Goal: Transaction & Acquisition: Purchase product/service

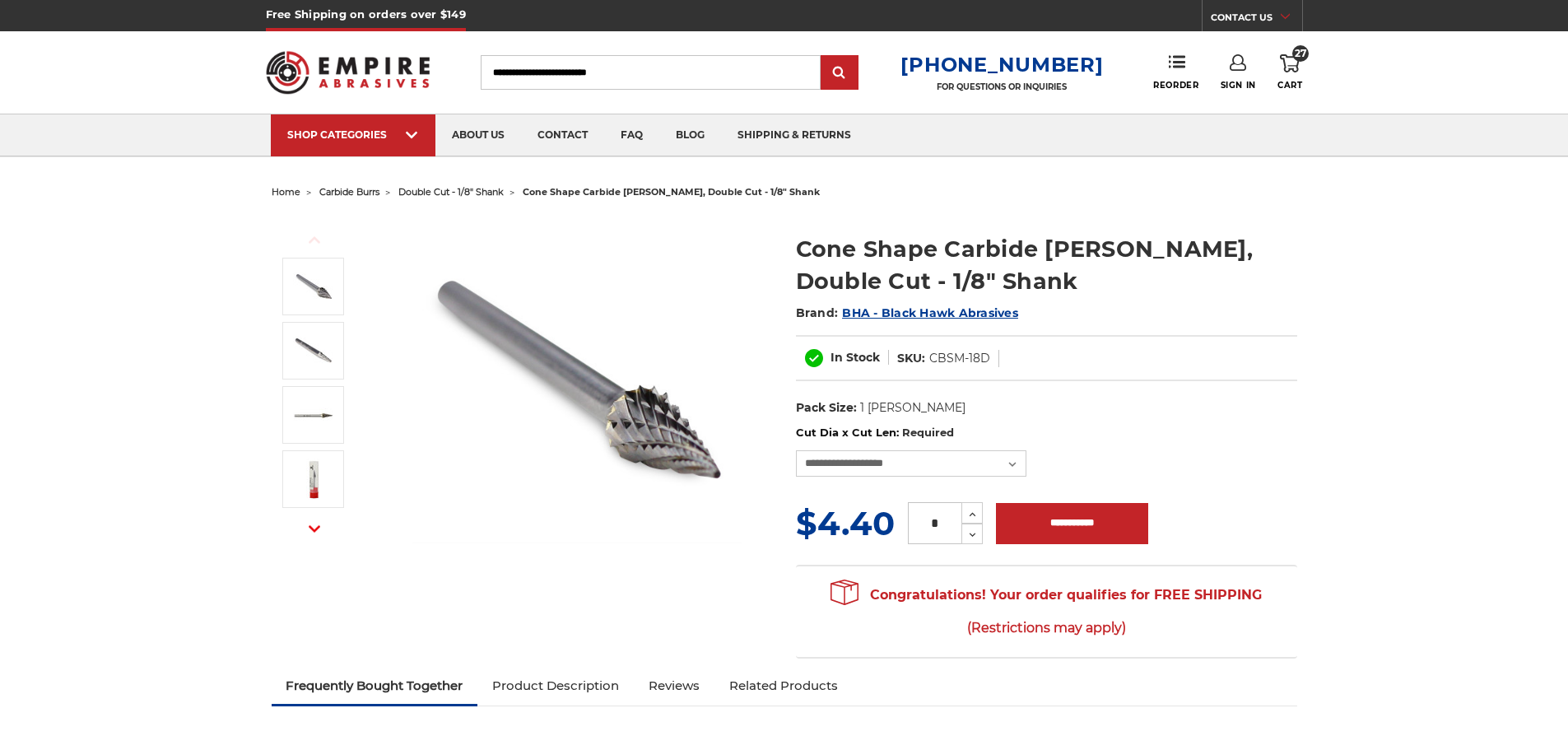
select select "****"
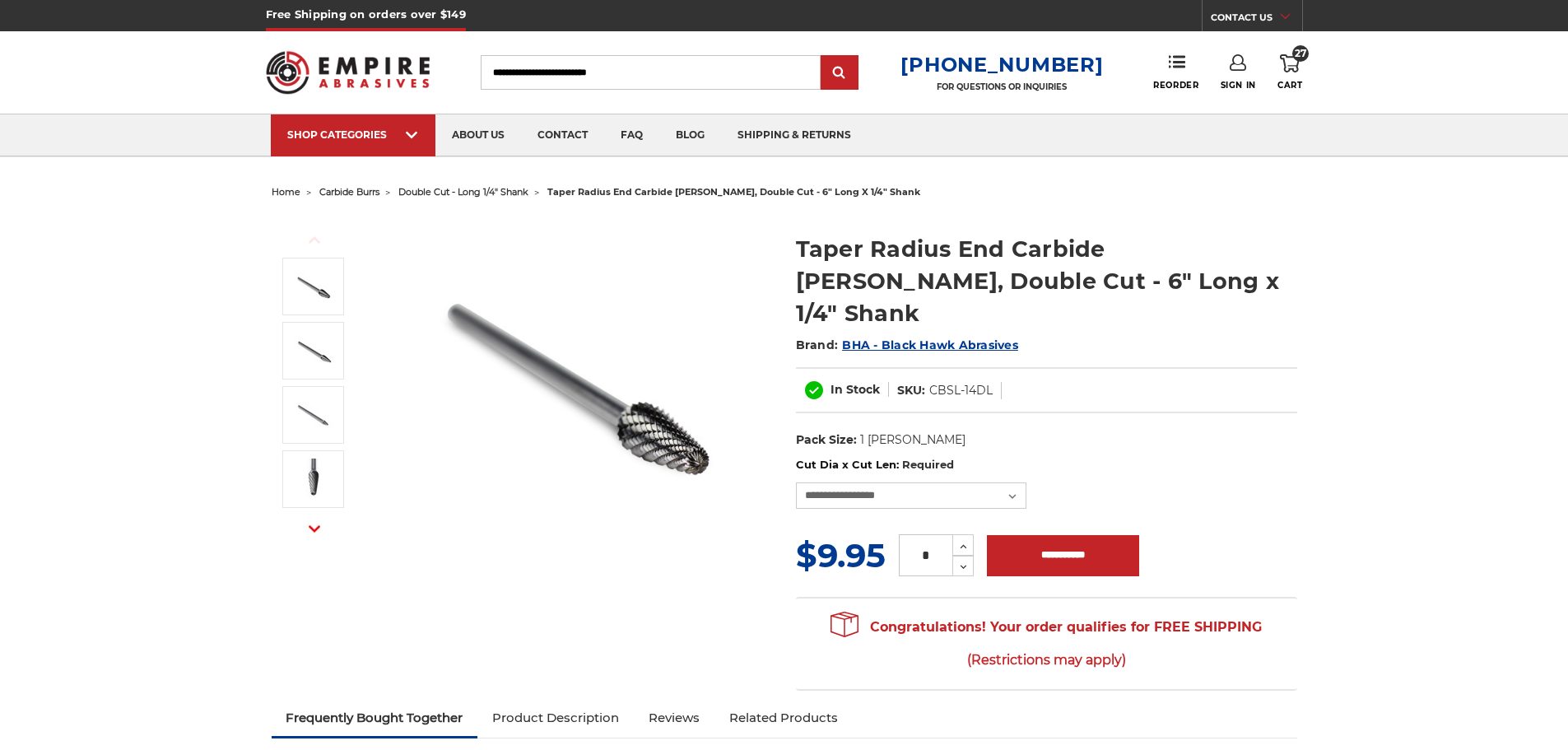
select select "****"
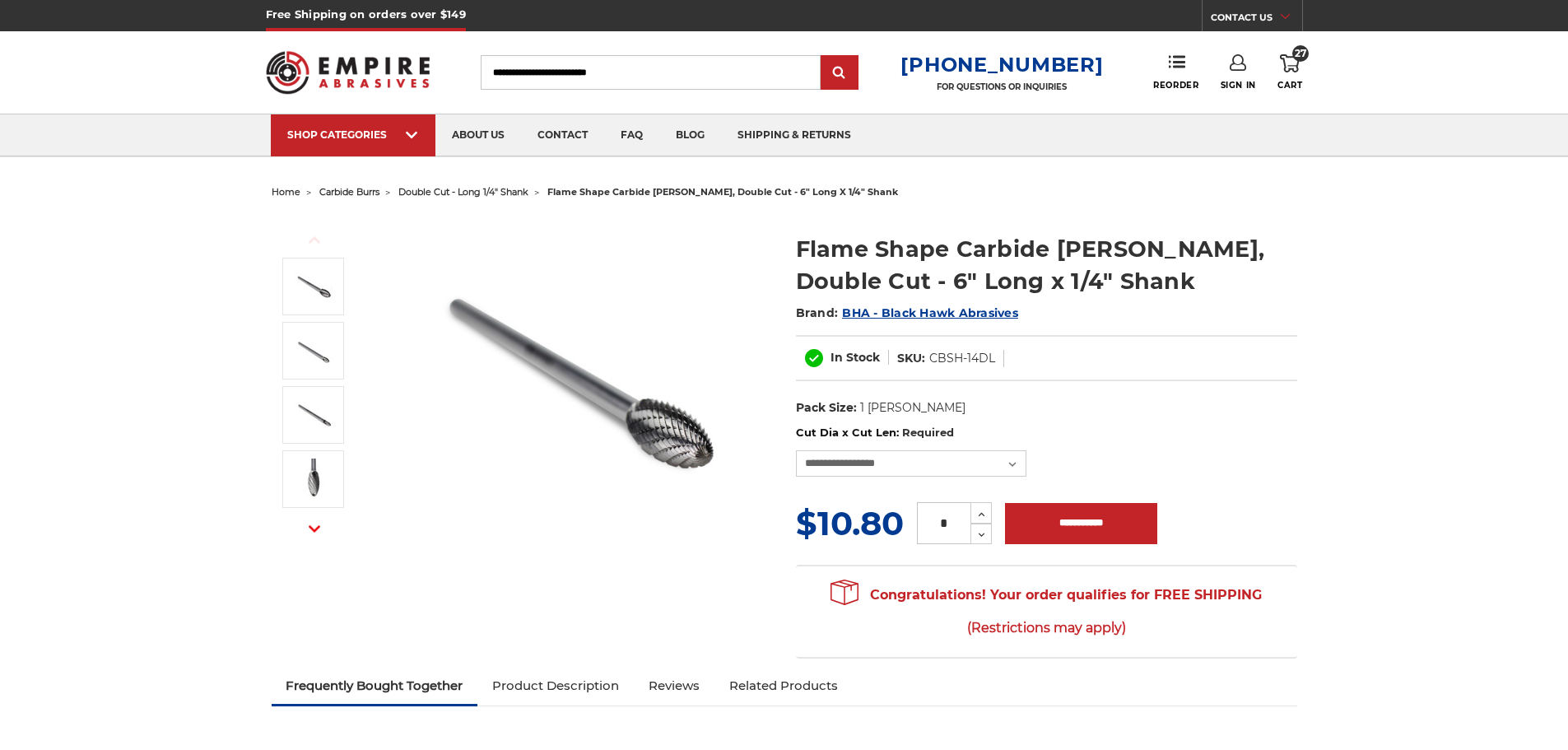
select select "****"
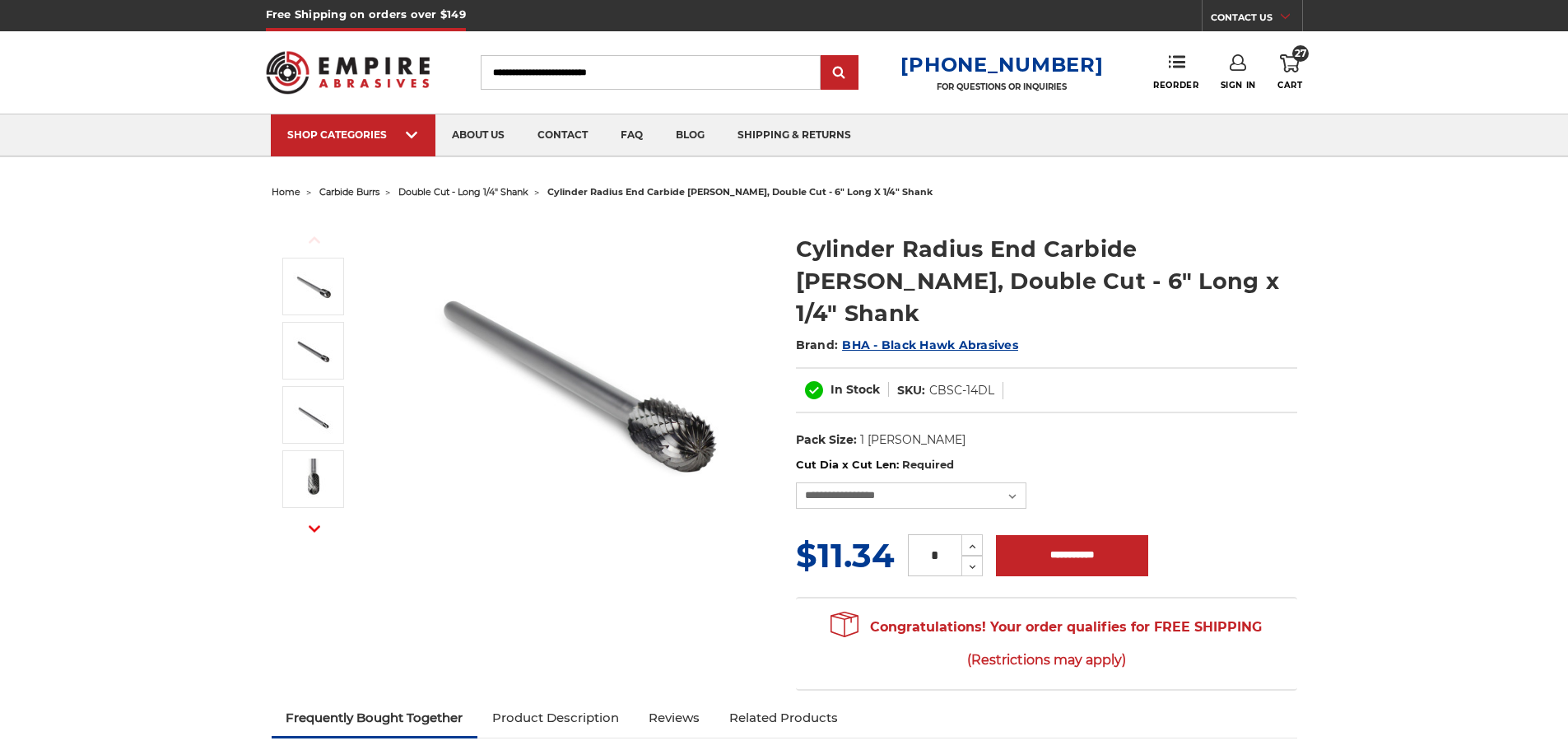
select select "****"
